Goal: Information Seeking & Learning: Find specific fact

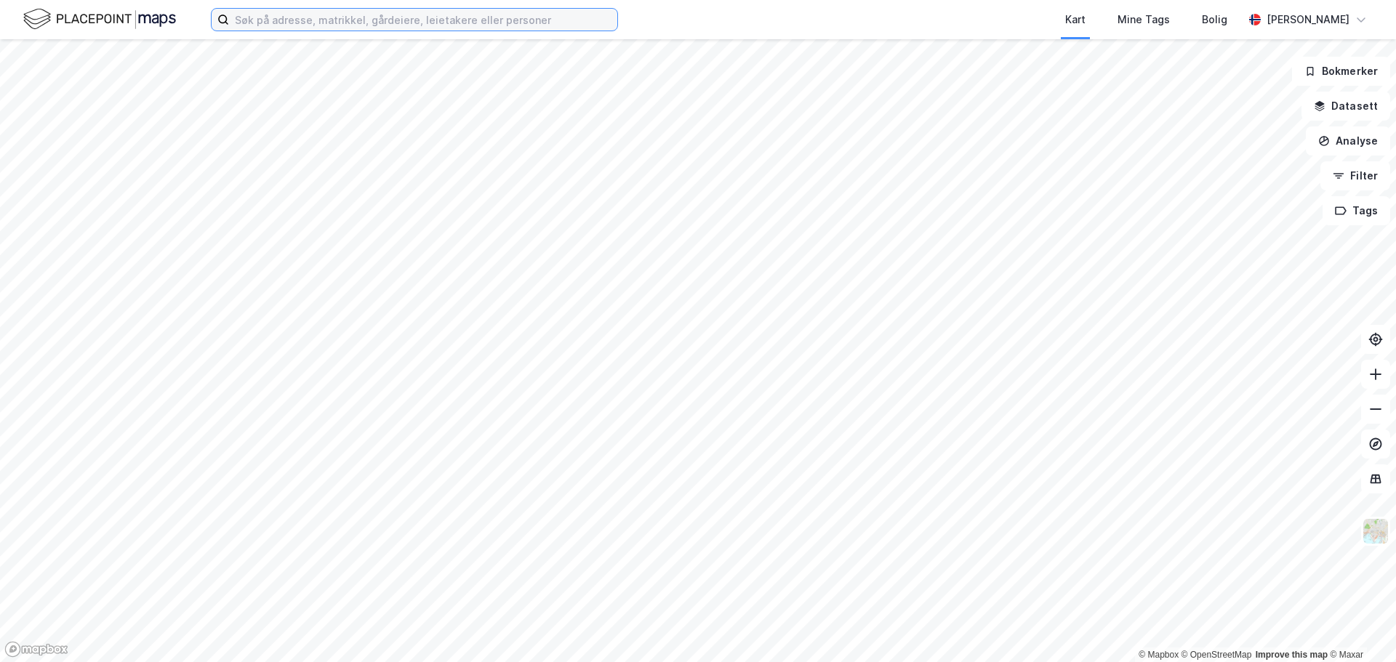
click at [420, 23] on input at bounding box center [423, 20] width 388 height 22
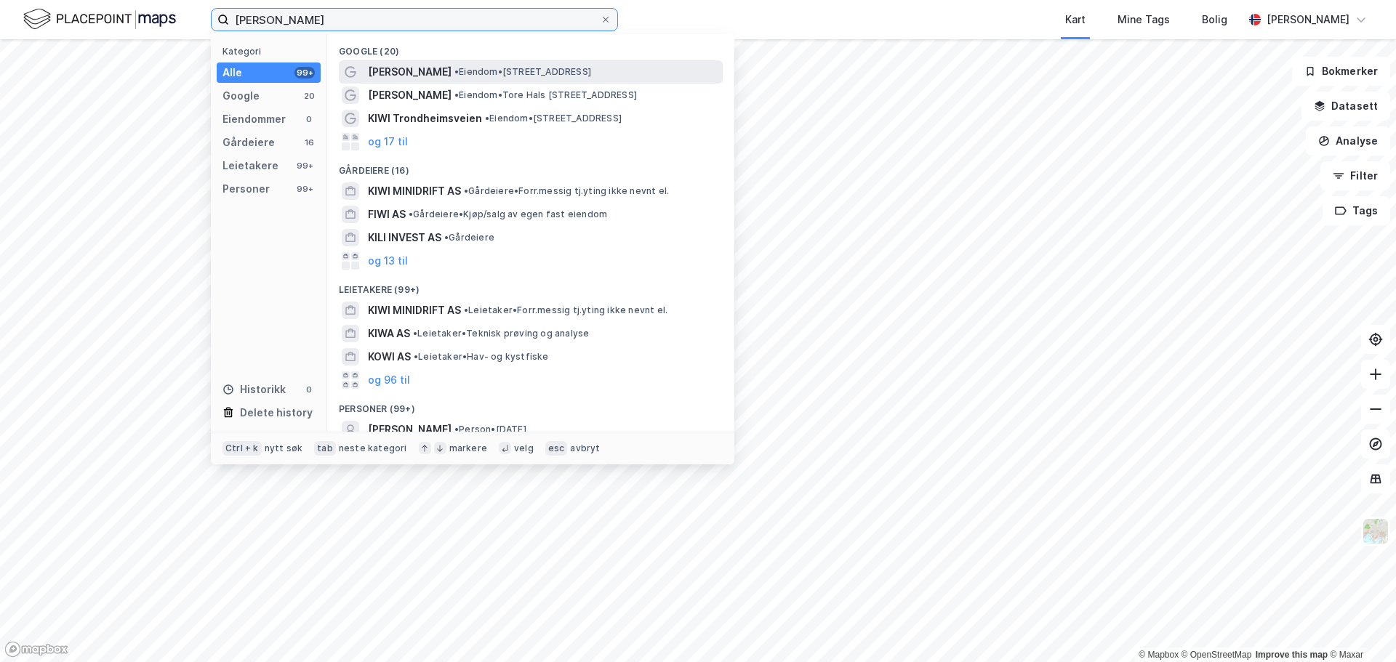
type input "[PERSON_NAME]"
click at [516, 68] on span "• Eiendom • [STREET_ADDRESS]" at bounding box center [522, 72] width 137 height 12
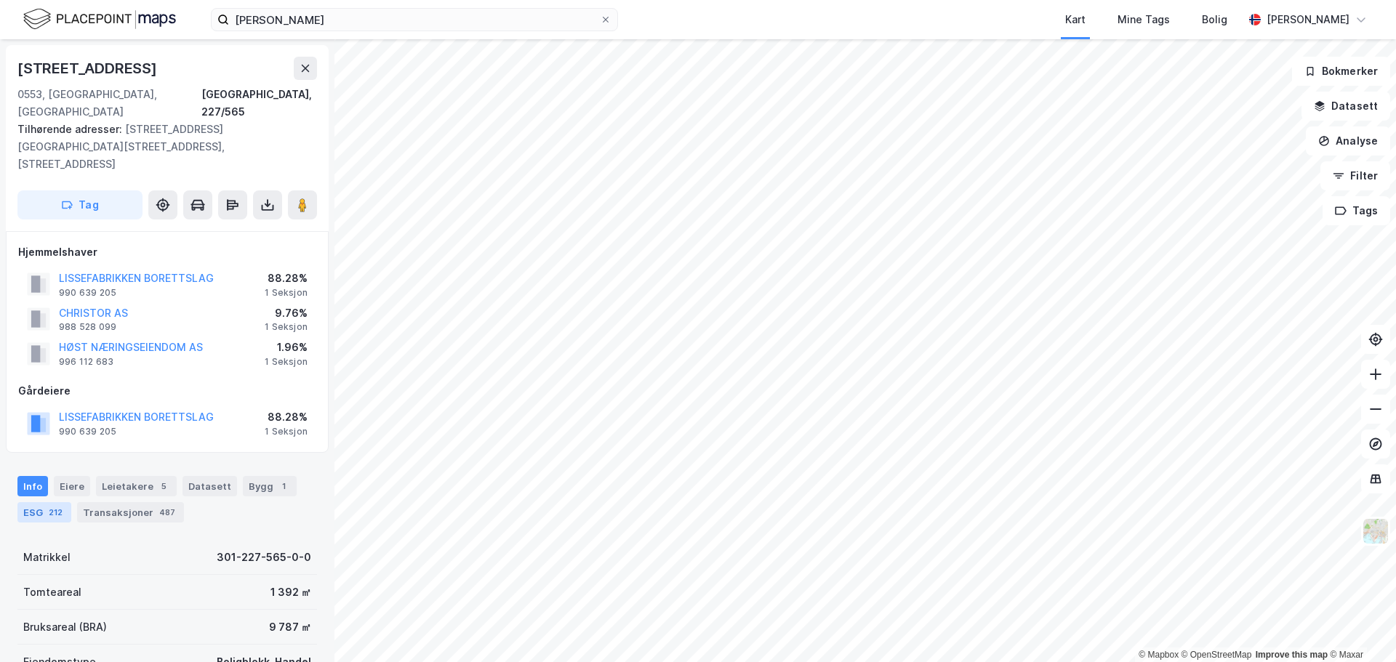
click at [67, 334] on div "ESG 212" at bounding box center [44, 512] width 54 height 20
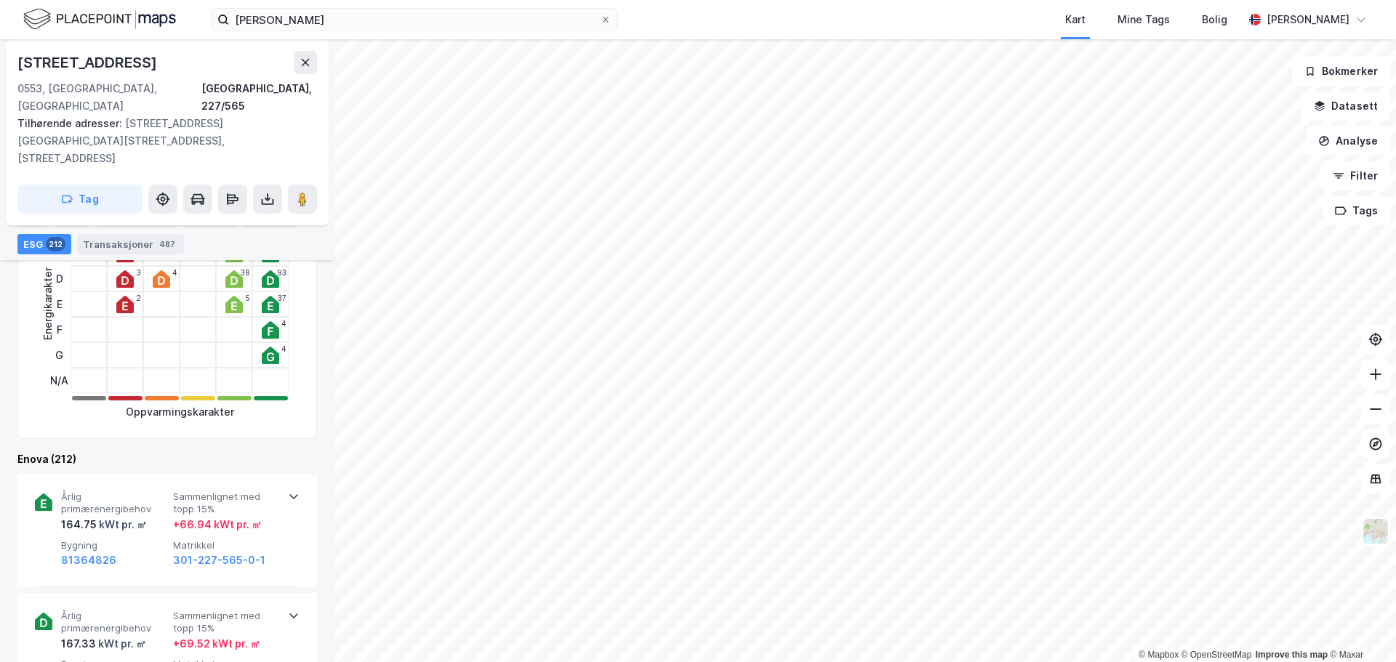
scroll to position [349, 0]
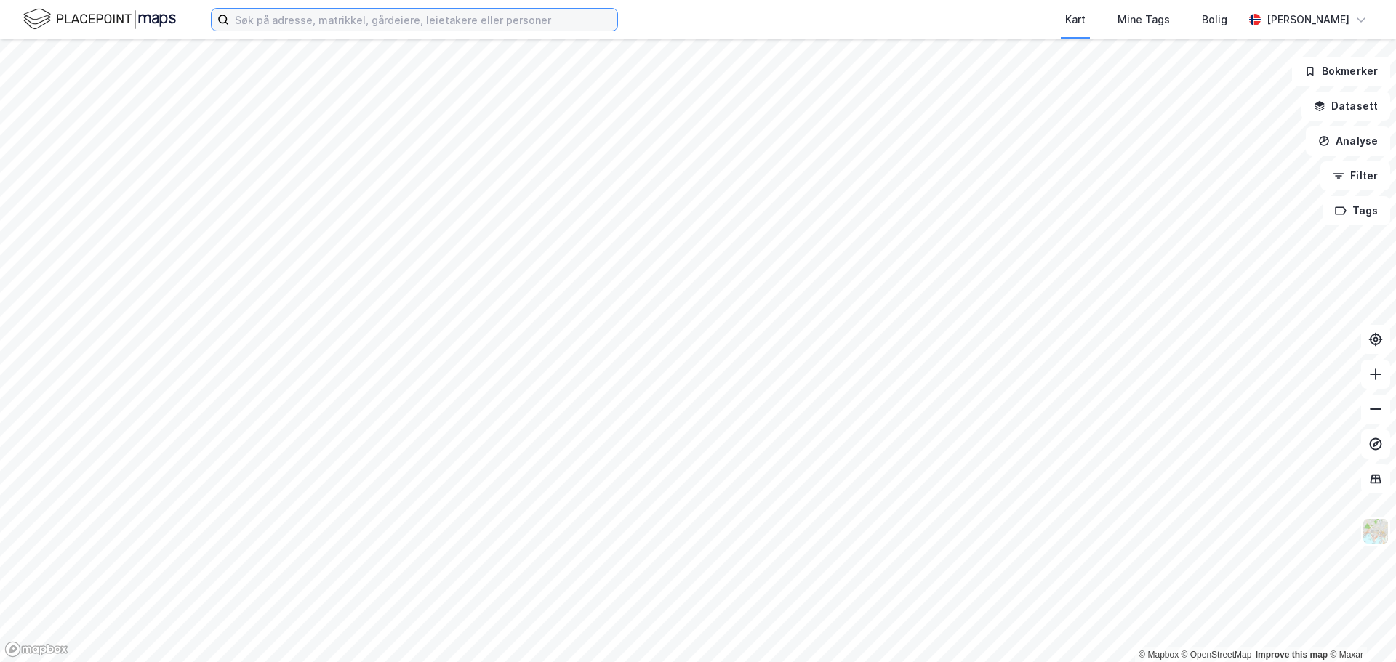
click at [524, 10] on input at bounding box center [423, 20] width 388 height 22
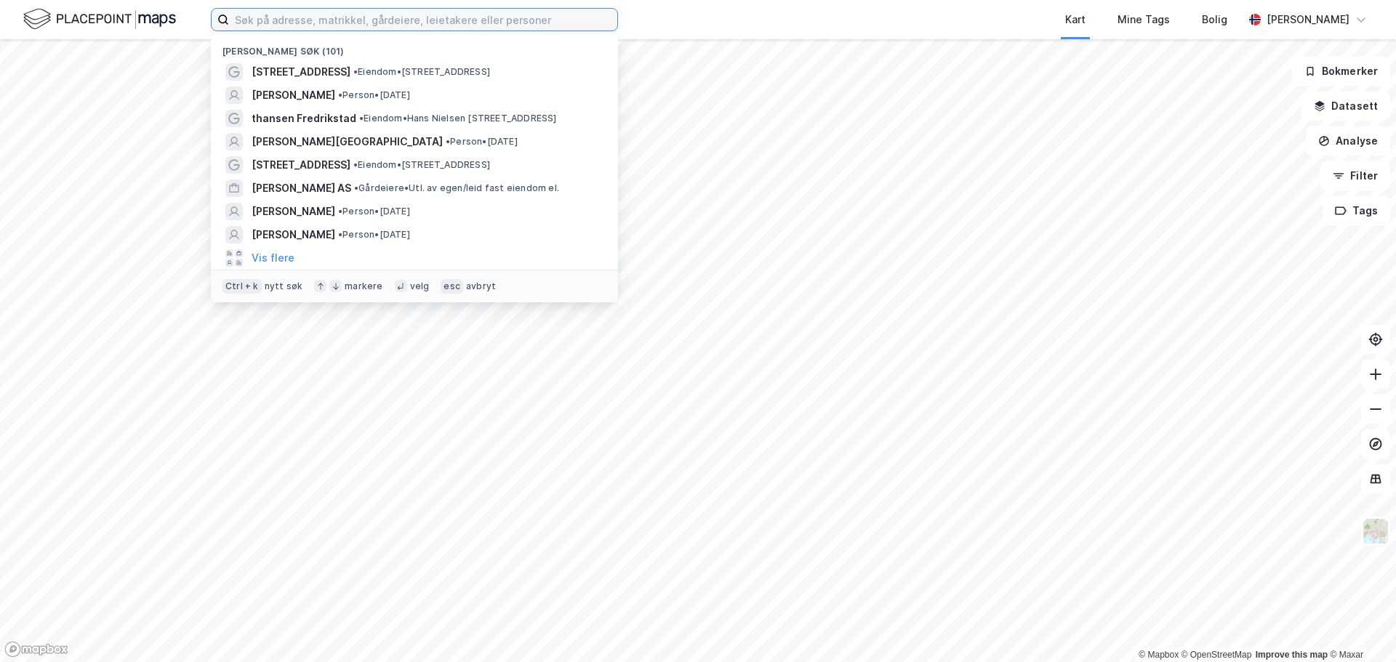
paste input "Marie Valdar Longem"
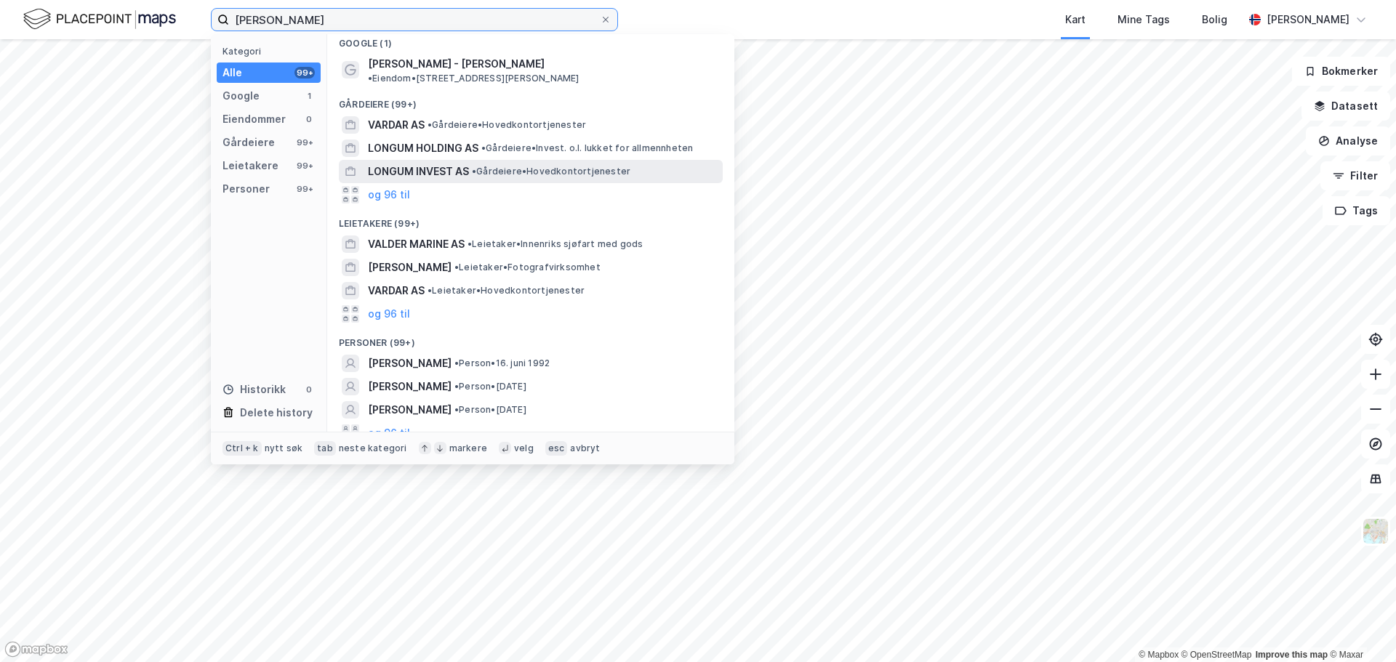
scroll to position [9, 0]
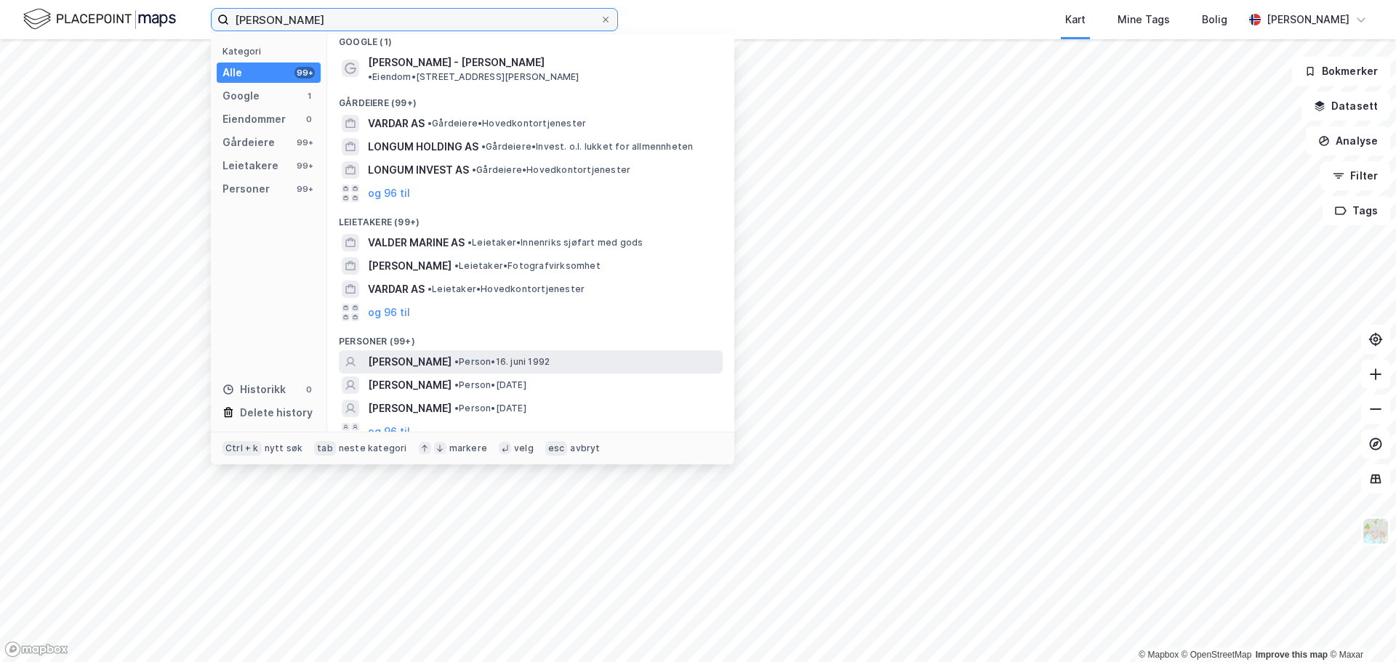
type input "Marie Valdar Longem"
click at [516, 356] on span "• Person • 16. juni 1992" at bounding box center [501, 362] width 95 height 12
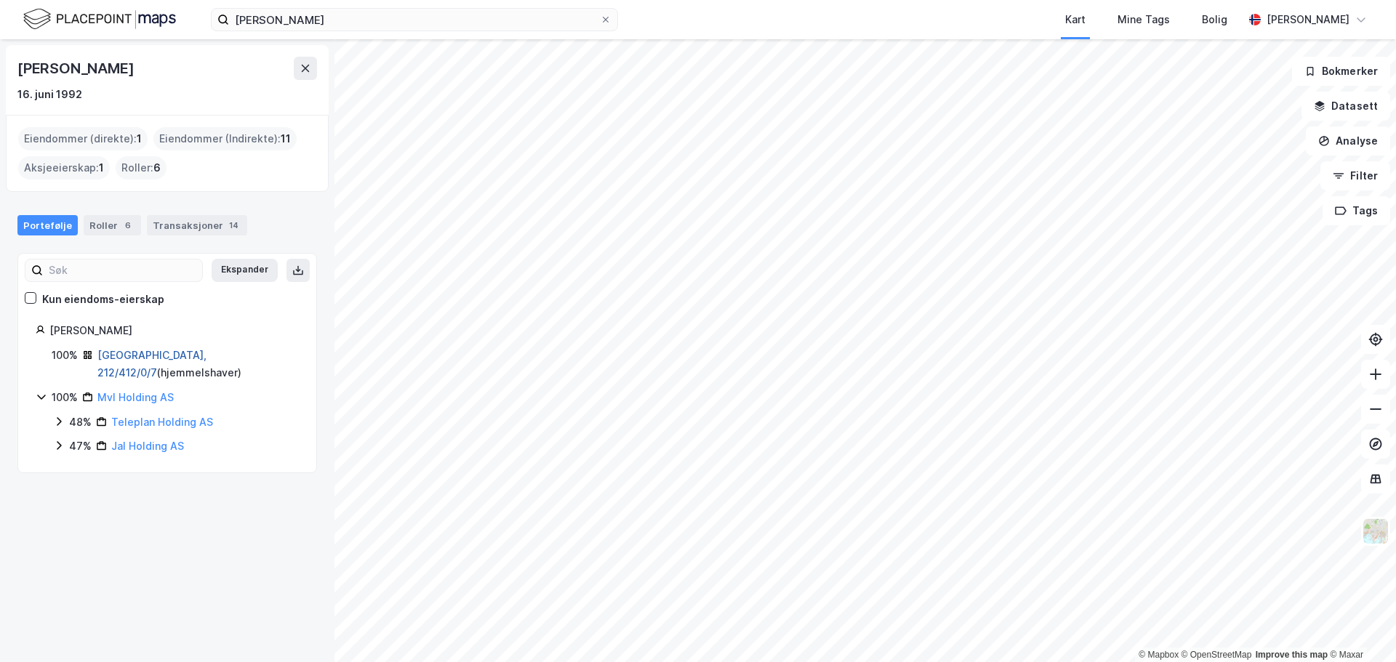
click at [142, 354] on link "Oslo, 212/412/0/7" at bounding box center [151, 364] width 109 height 30
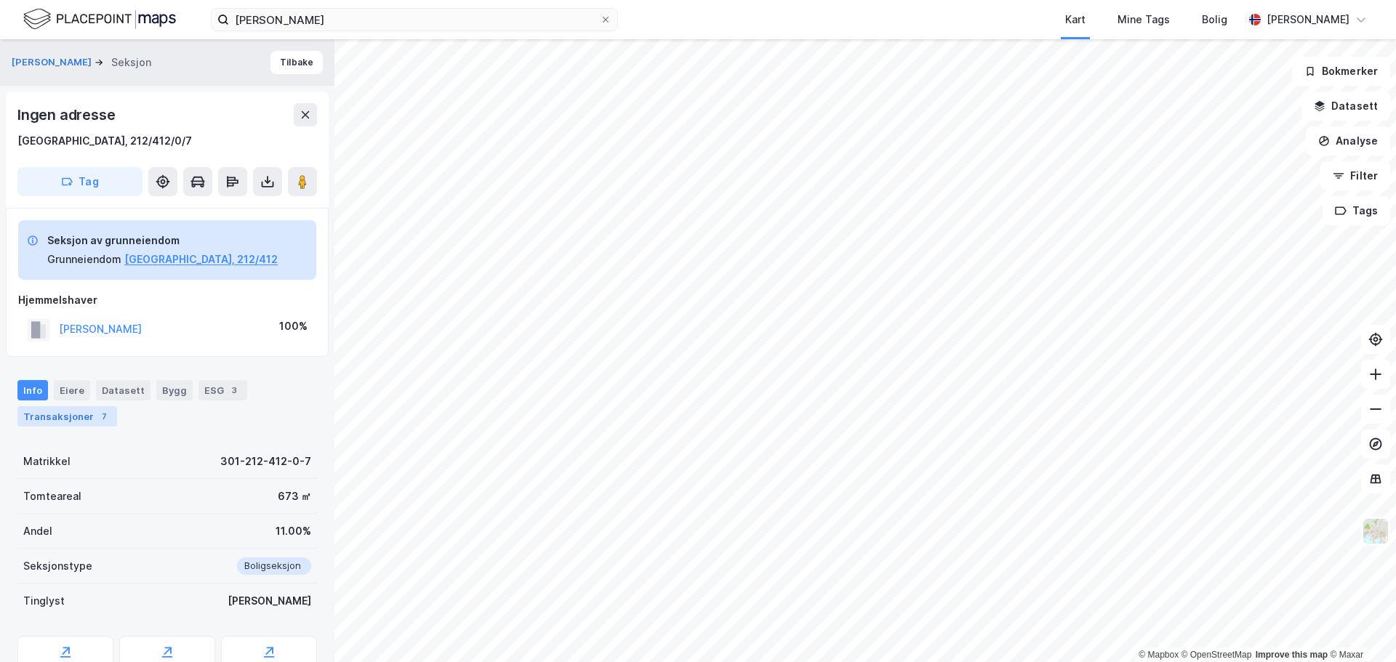
click at [63, 421] on div "Transaksjoner 7" at bounding box center [67, 416] width 100 height 20
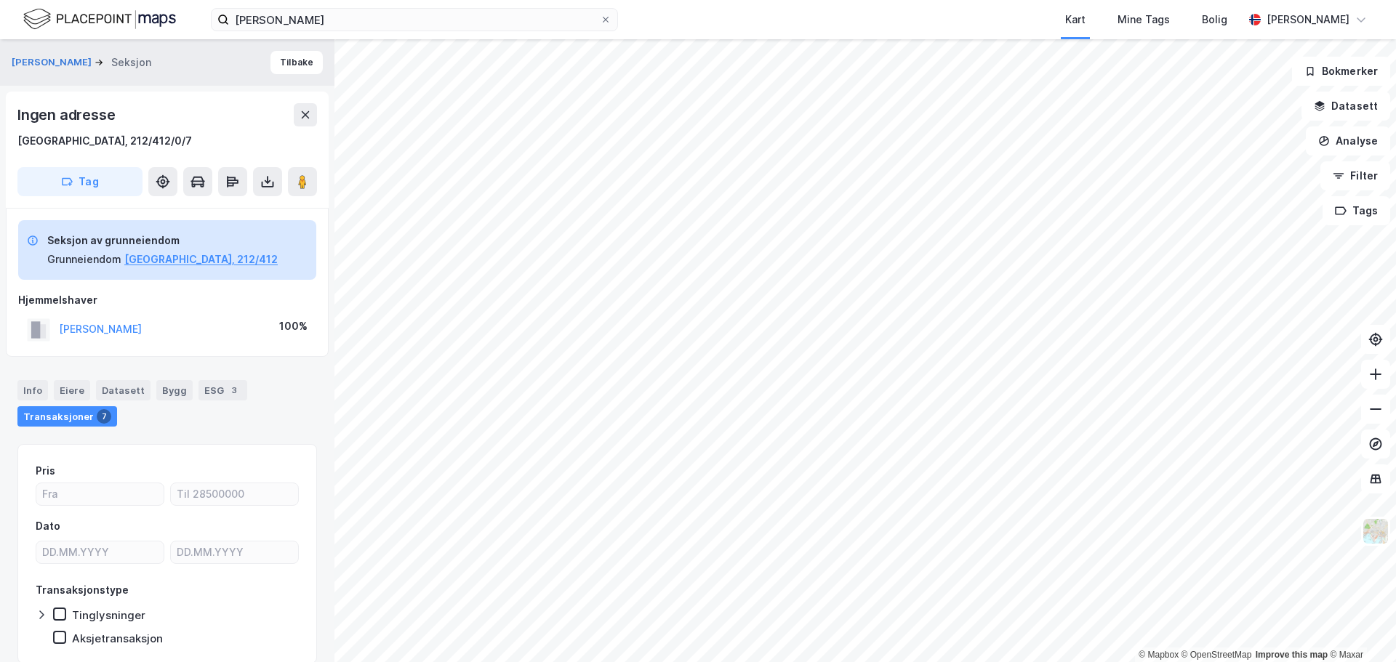
drag, startPoint x: 201, startPoint y: 327, endPoint x: 56, endPoint y: 331, distance: 145.5
click at [56, 331] on div "LONGEM MARIE VALDAR 100%" at bounding box center [167, 330] width 298 height 30
copy button "LONGEM MARIE VALDAR"
